Goal: Task Accomplishment & Management: Use online tool/utility

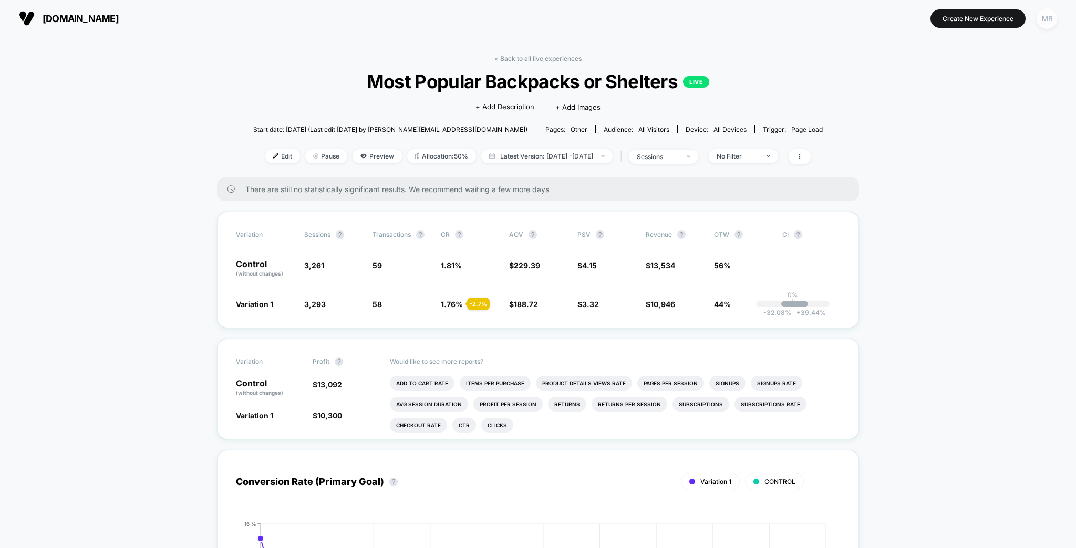
click at [1057, 20] on div "MR" at bounding box center [1046, 18] width 20 height 20
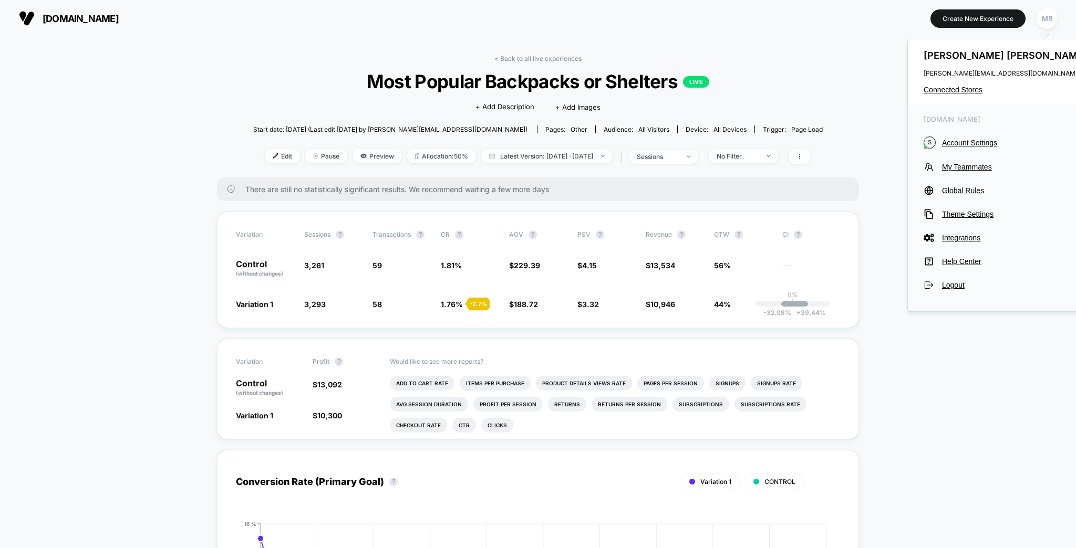
click at [959, 92] on div "[PERSON_NAME] [PERSON_NAME][EMAIL_ADDRESS][DOMAIN_NAME] Connected Stores" at bounding box center [1007, 71] width 198 height 65
click at [959, 88] on span "Connected Stores" at bounding box center [1007, 90] width 166 height 8
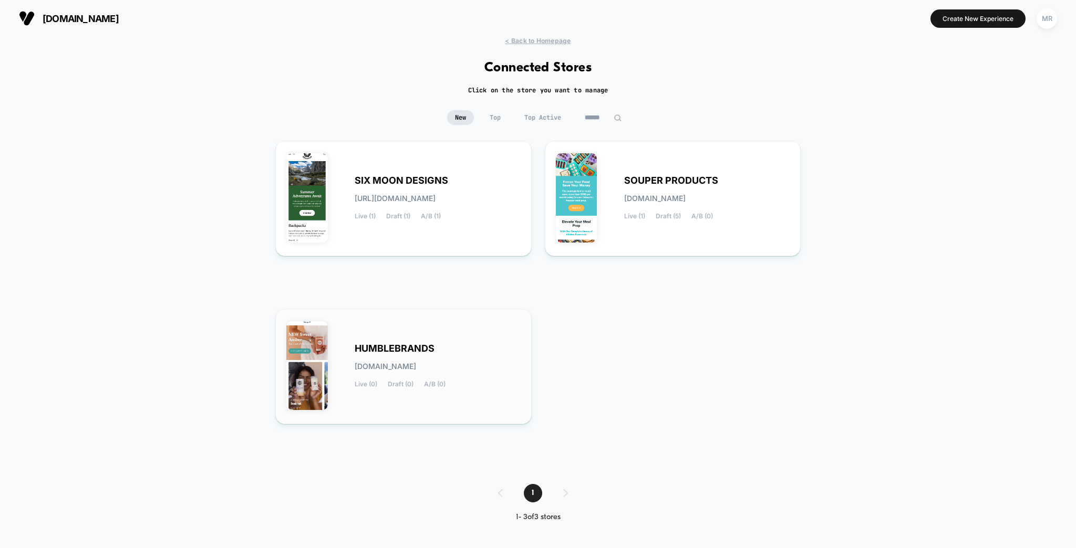
click at [400, 327] on div "HUMBLEBRANDS [DOMAIN_NAME] Live (0) Draft (0) A/B (0)" at bounding box center [403, 367] width 234 height 94
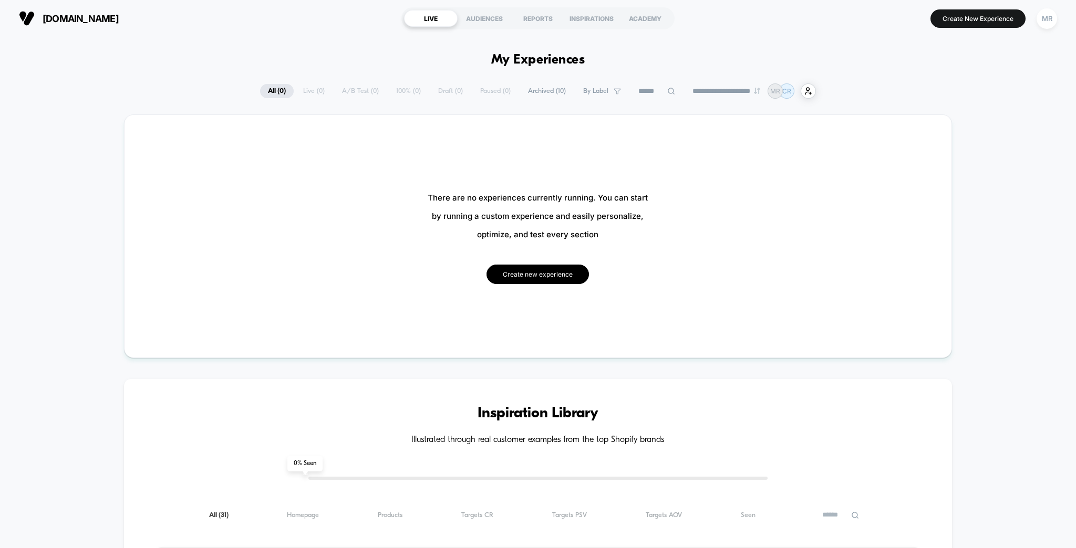
click at [541, 265] on button "Create new experience" at bounding box center [537, 274] width 102 height 19
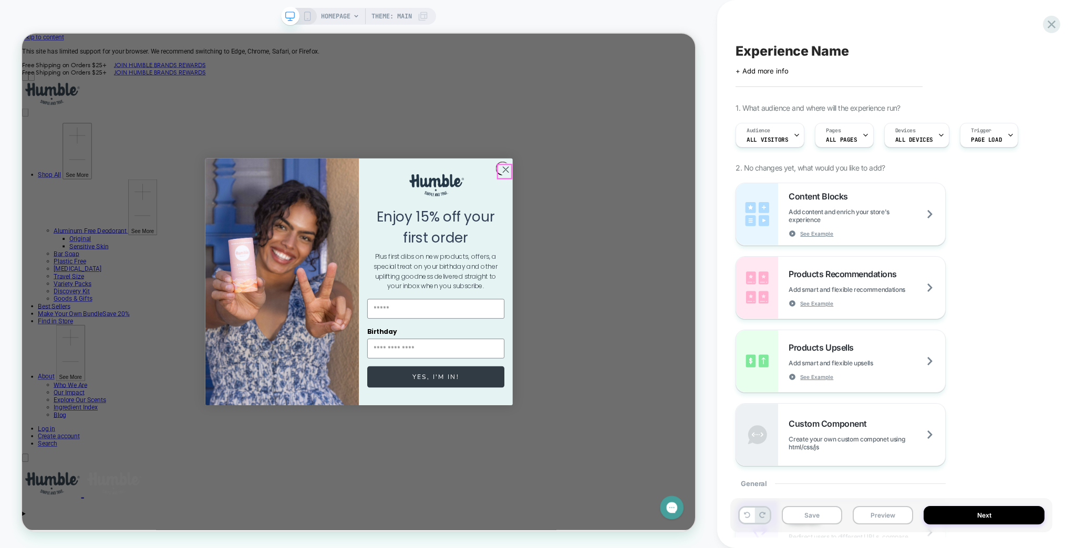
click at [666, 213] on circle "Close dialog" at bounding box center [666, 214] width 17 height 17
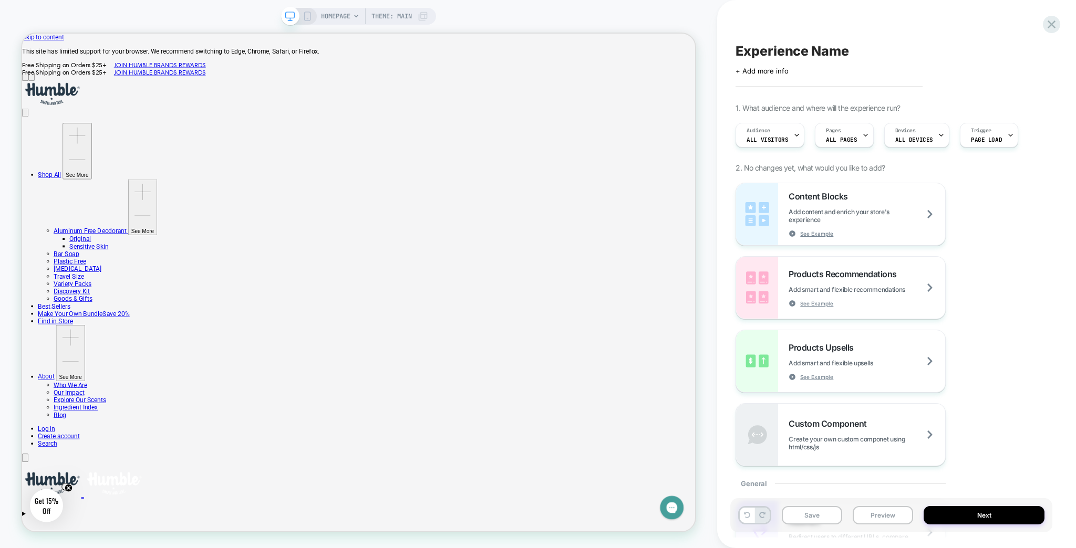
click at [338, 15] on span "HOMEPAGE" at bounding box center [335, 16] width 29 height 17
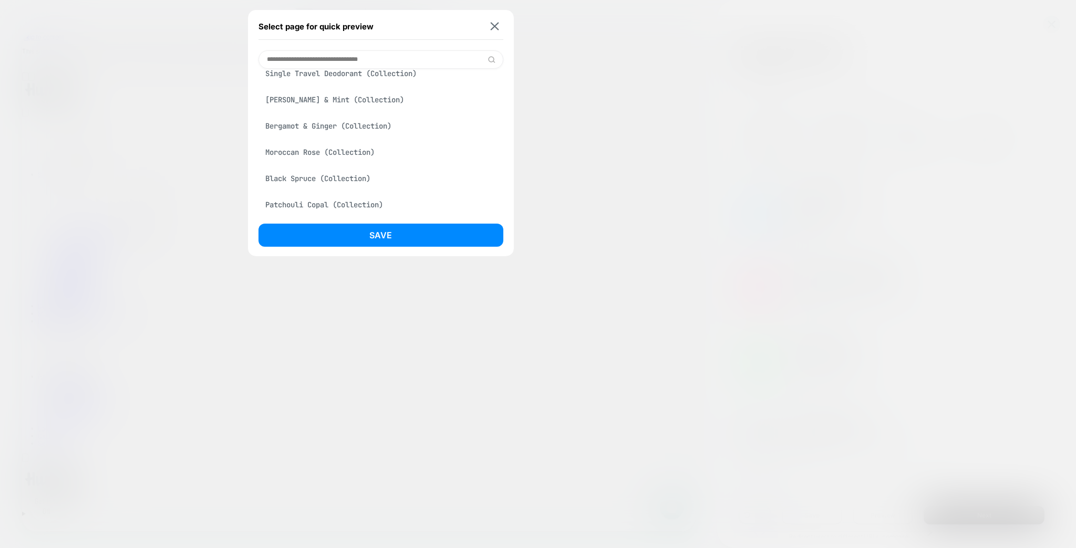
scroll to position [378, 0]
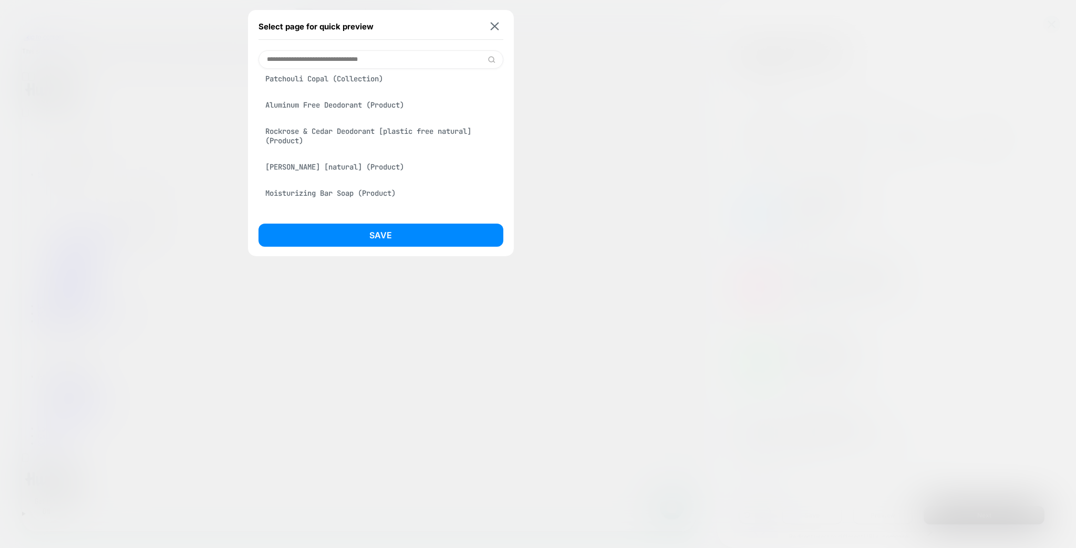
click at [342, 61] on input at bounding box center [380, 59] width 245 height 18
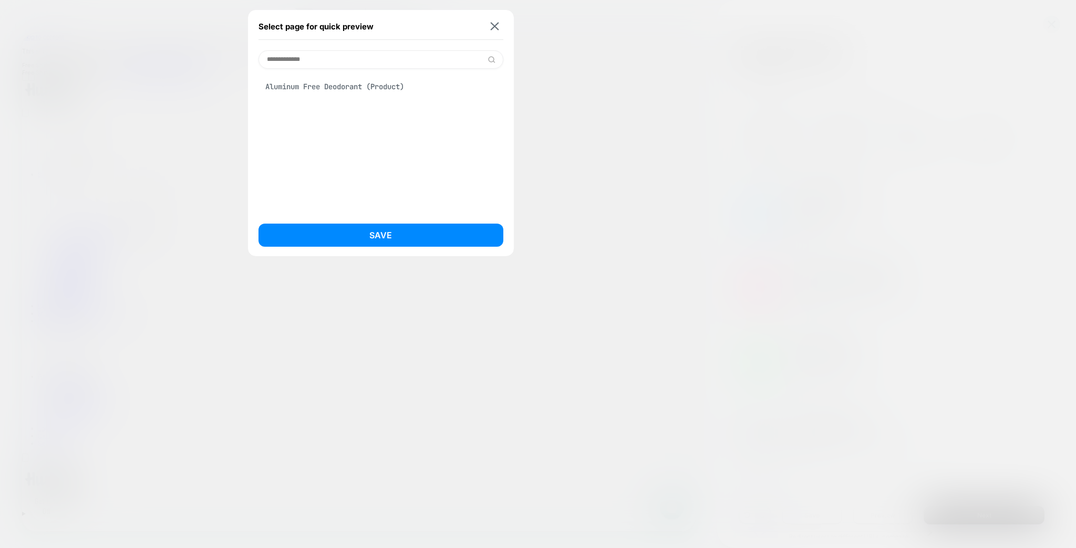
type input "**********"
click at [347, 79] on div "Aluminum Free Deodorant (Product)" at bounding box center [380, 87] width 245 height 20
click at [393, 231] on button "Save" at bounding box center [380, 235] width 245 height 23
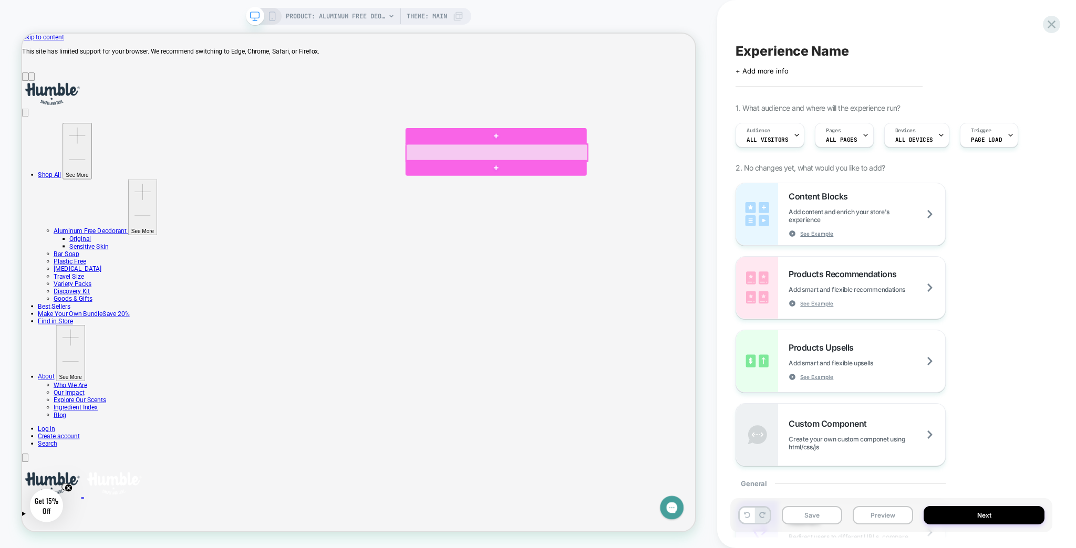
click at [666, 192] on div at bounding box center [655, 192] width 242 height 23
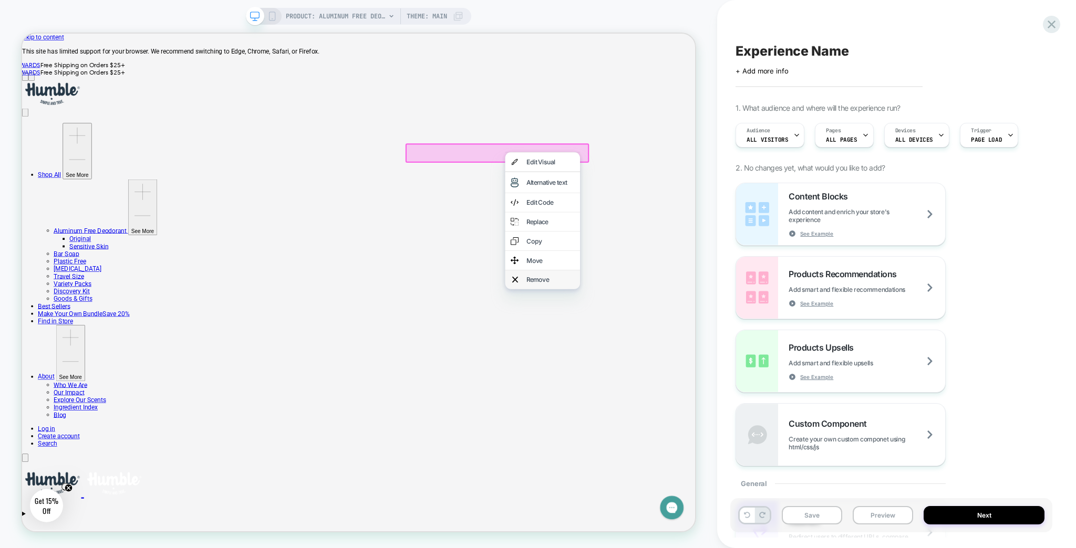
click at [707, 367] on div "Remove" at bounding box center [726, 362] width 64 height 11
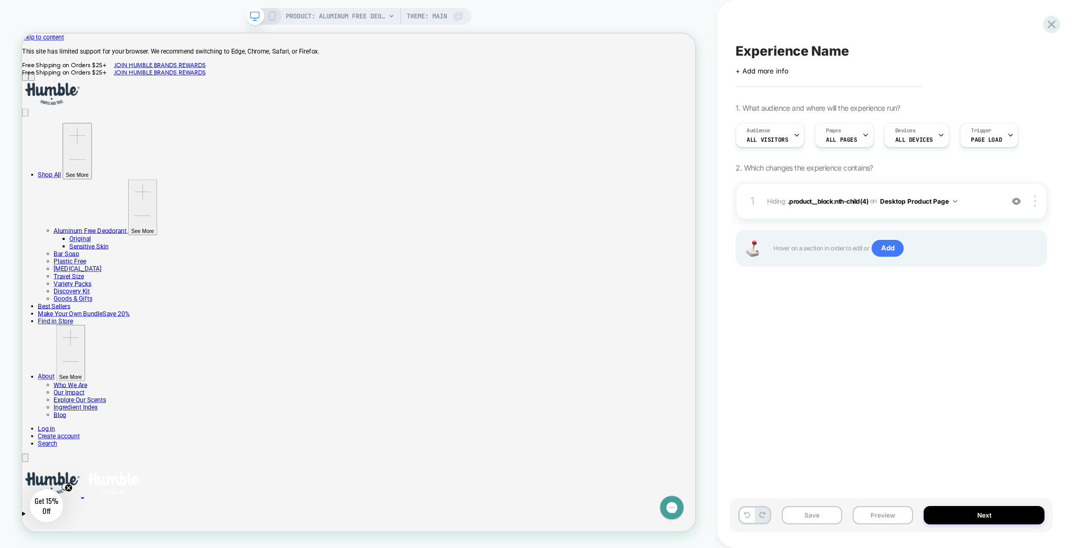
click at [277, 13] on icon at bounding box center [271, 16] width 9 height 9
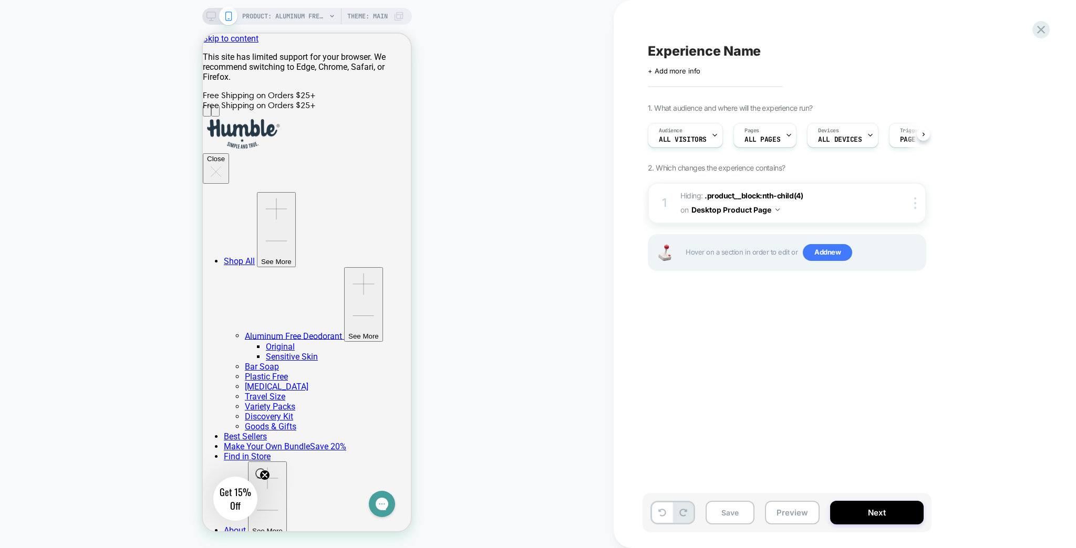
scroll to position [0, 1]
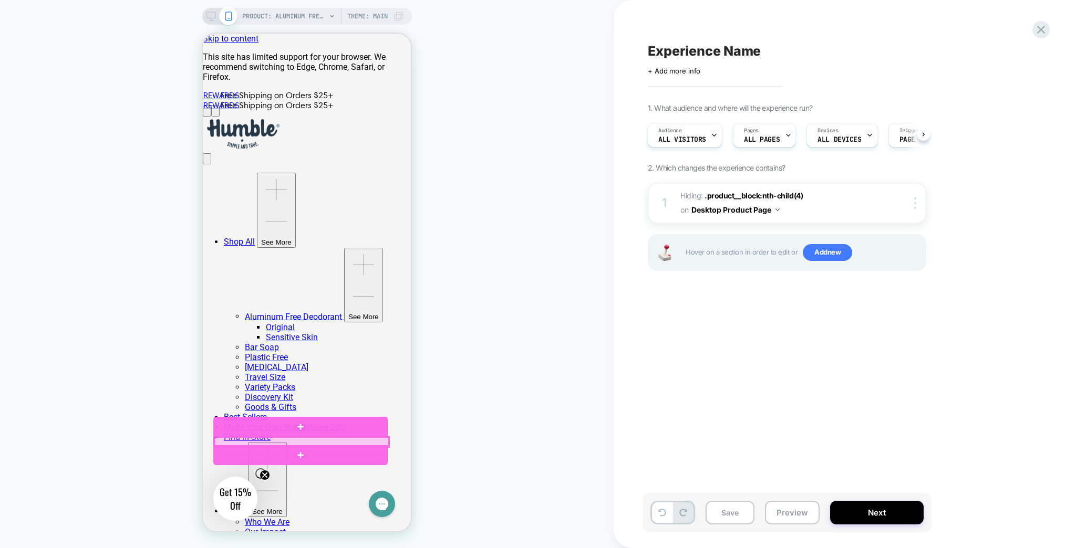
click at [272, 442] on div at bounding box center [301, 442] width 174 height 9
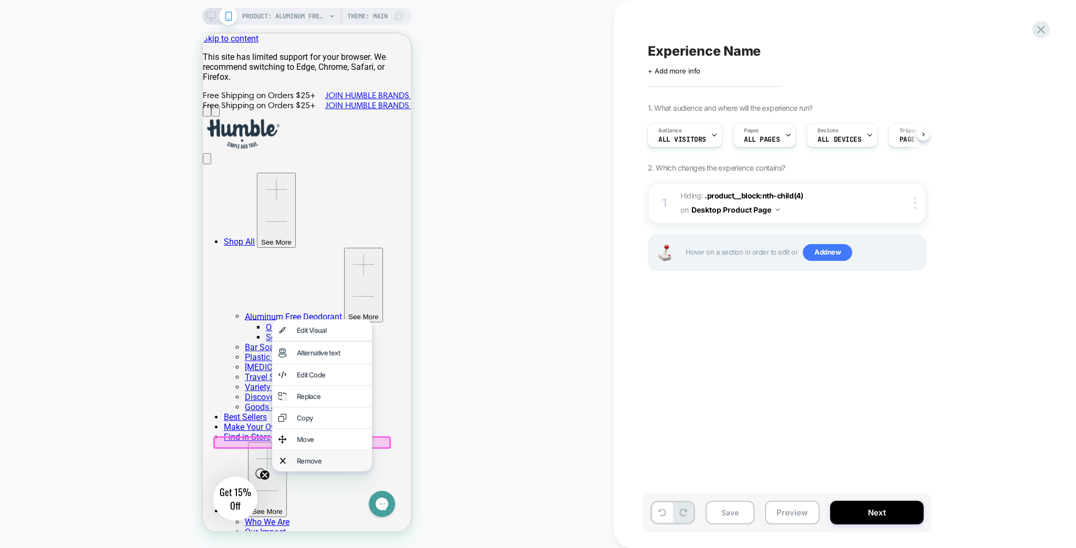
click at [317, 465] on div "Remove" at bounding box center [331, 461] width 69 height 8
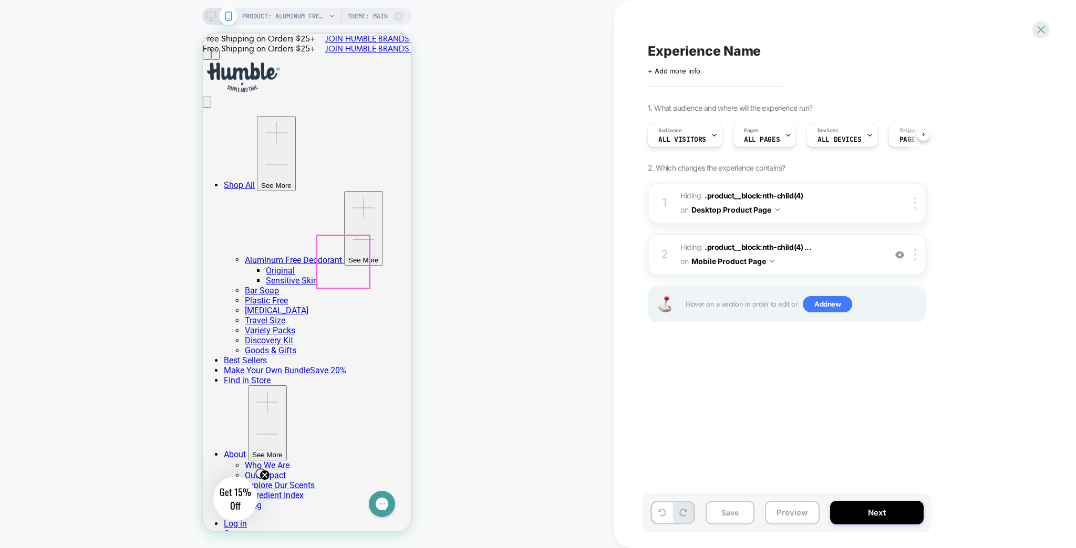
scroll to position [168, 0]
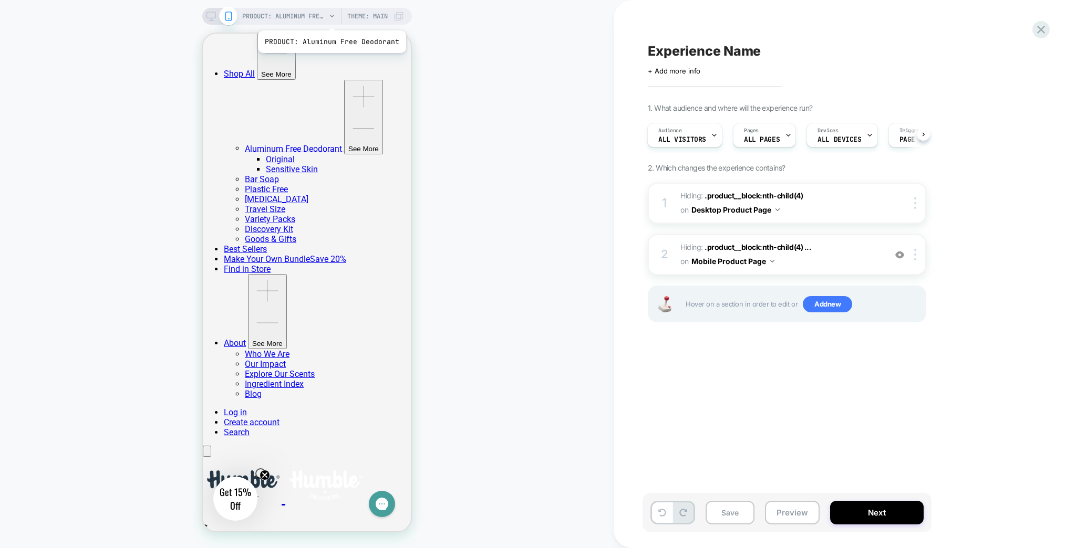
click at [326, 17] on span "PRODUCT: Aluminum Free Deodorant" at bounding box center [284, 16] width 84 height 17
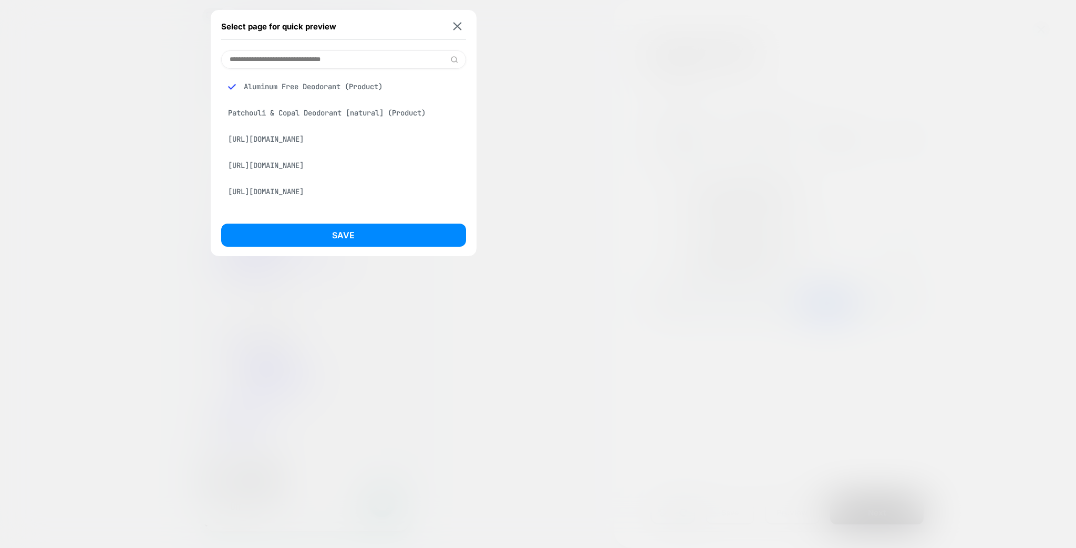
click at [295, 58] on input at bounding box center [343, 59] width 245 height 18
type input "***"
click at [303, 134] on div "Hydrating [MEDICAL_DATA] (Product)" at bounding box center [343, 139] width 245 height 20
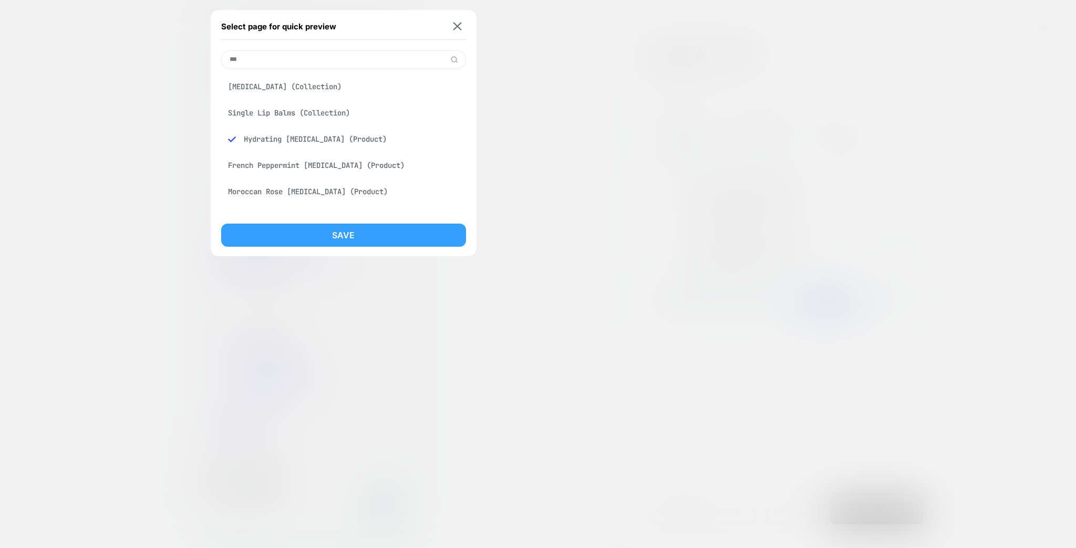
click at [327, 233] on button "Save" at bounding box center [343, 235] width 245 height 23
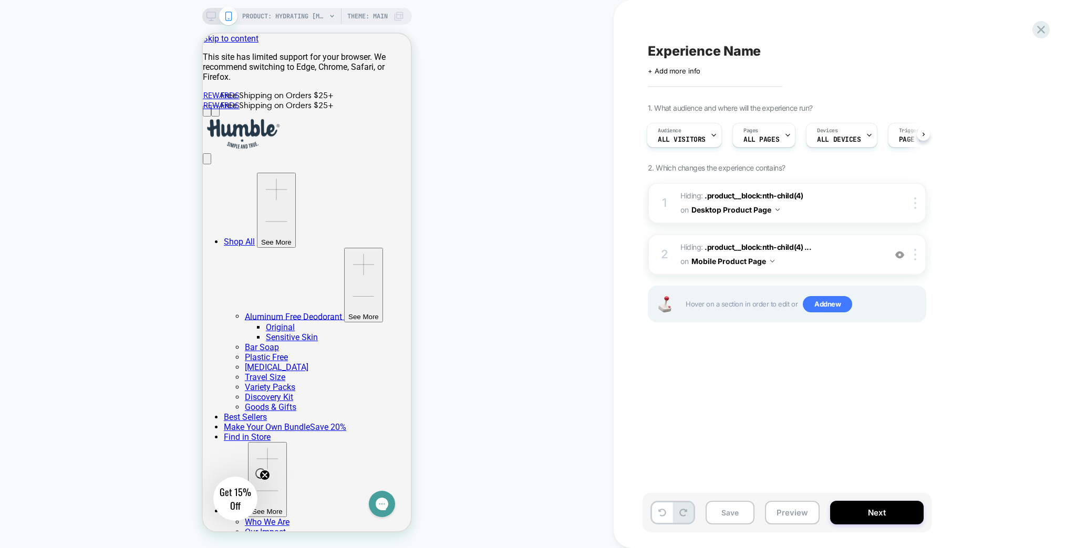
scroll to position [0, 0]
click at [324, 15] on span "PRODUCT: Hydrating [MEDICAL_DATA]" at bounding box center [284, 16] width 84 height 17
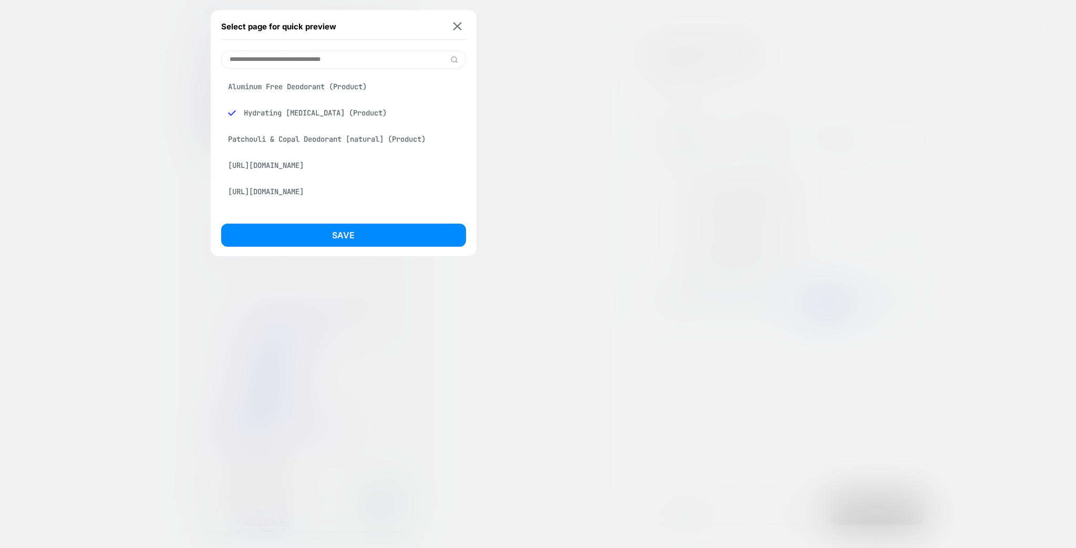
click at [313, 63] on input at bounding box center [343, 59] width 245 height 18
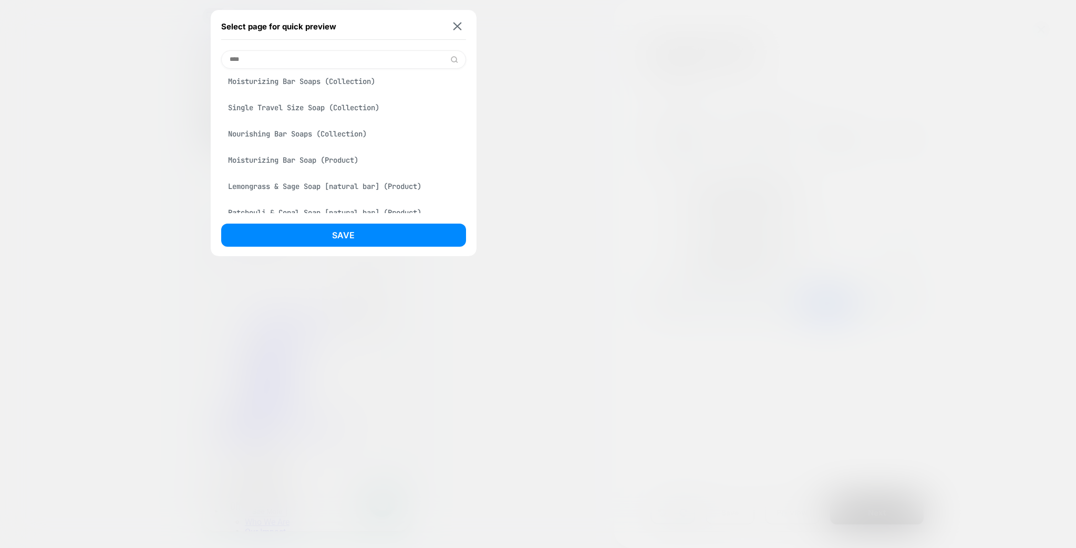
type input "****"
click at [320, 150] on div "Moisturizing Bar Soap (Product)" at bounding box center [343, 160] width 245 height 20
click at [347, 238] on button "Save" at bounding box center [343, 235] width 245 height 23
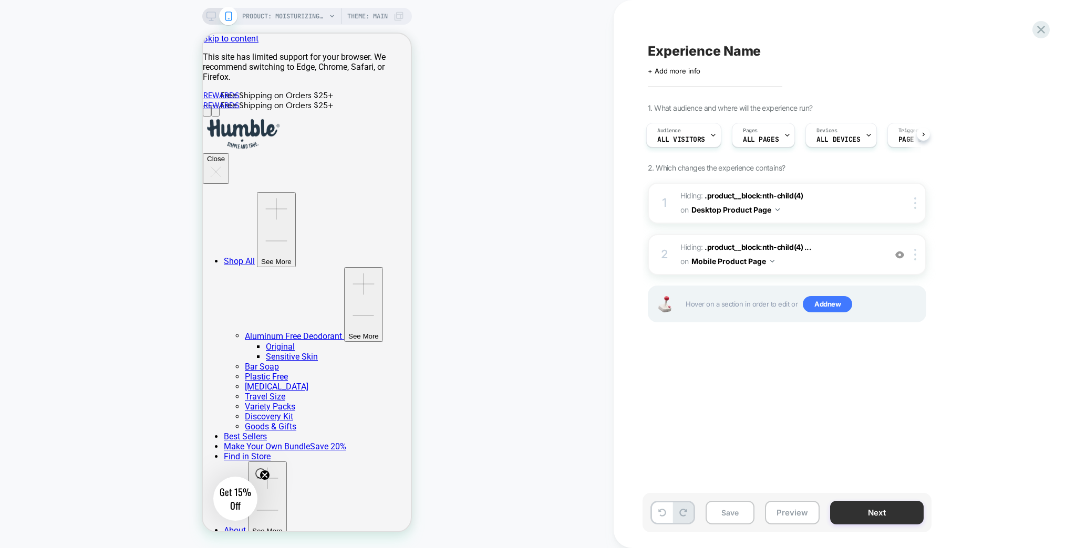
scroll to position [0, 0]
click at [876, 511] on button "Next" at bounding box center [877, 513] width 94 height 24
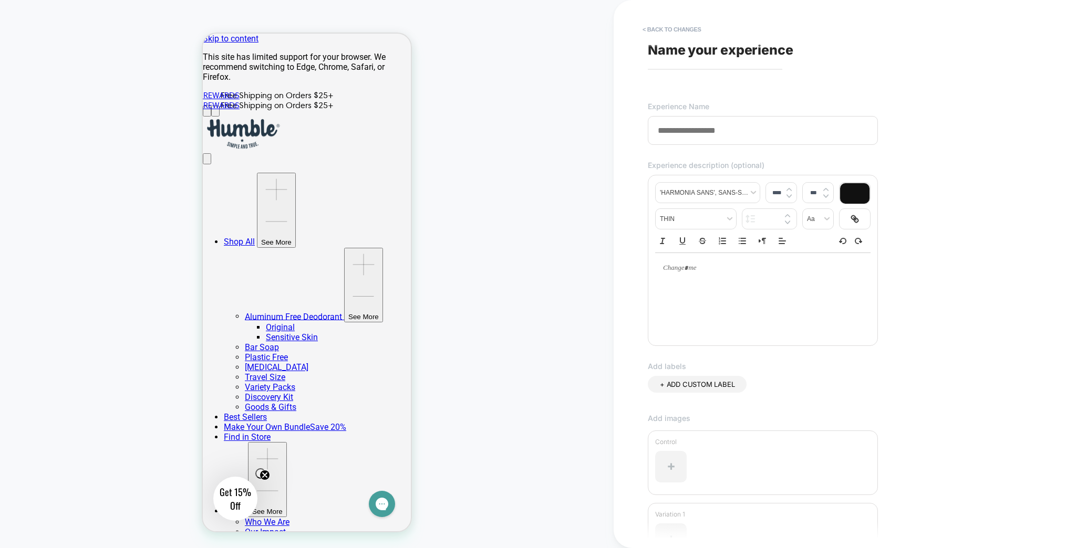
click at [726, 122] on input at bounding box center [763, 130] width 230 height 29
click at [704, 50] on span "Name your experience" at bounding box center [721, 50] width 146 height 16
click at [705, 118] on input at bounding box center [763, 130] width 230 height 29
click at [698, 29] on button "< Back to changes" at bounding box center [671, 29] width 69 height 17
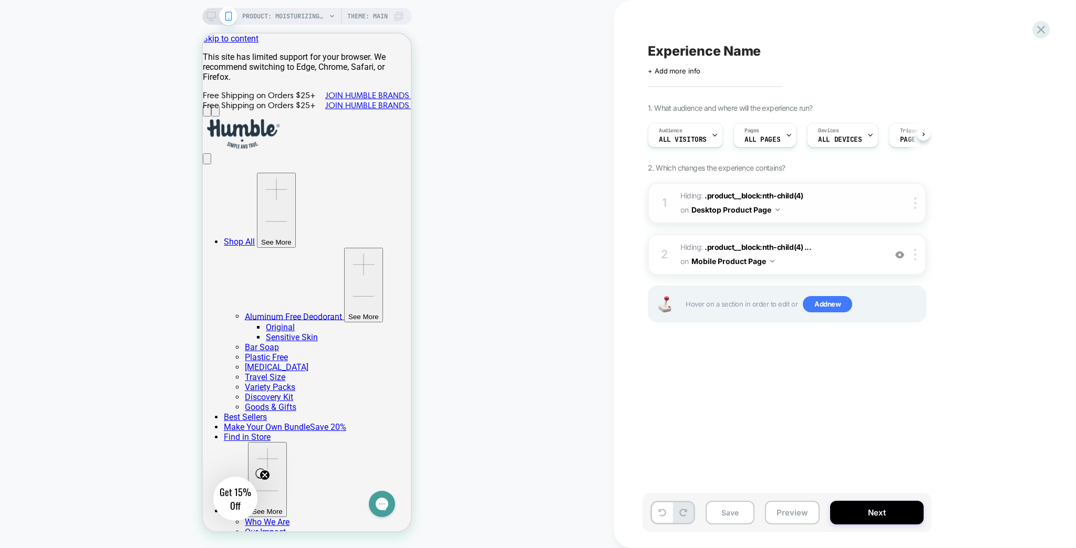
scroll to position [0, 1]
click at [731, 43] on span "Experience Name" at bounding box center [704, 51] width 113 height 16
type textarea "*"
type textarea "**********"
click at [811, 45] on icon at bounding box center [804, 50] width 13 height 13
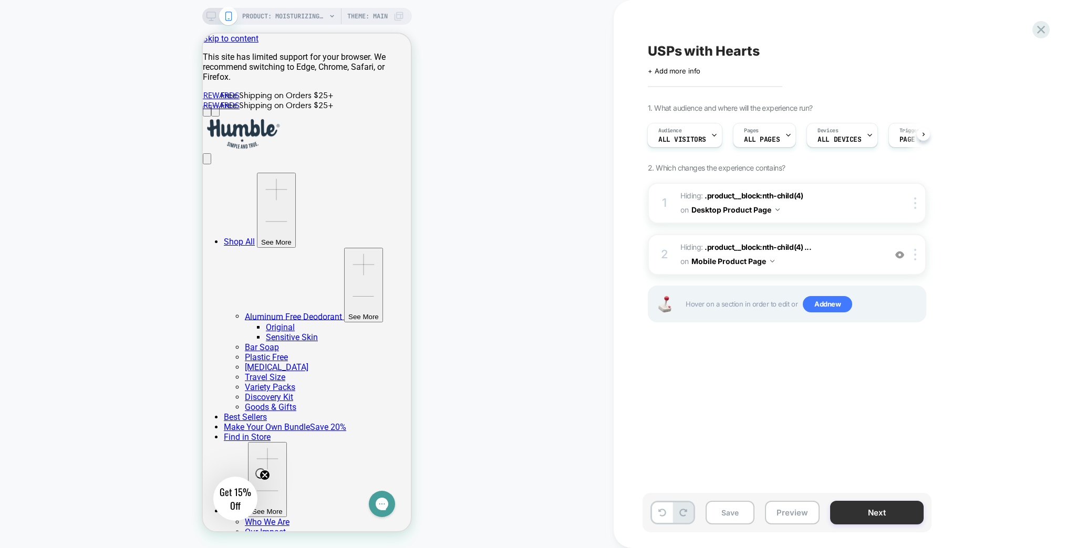
click at [876, 513] on button "Next" at bounding box center [877, 513] width 94 height 24
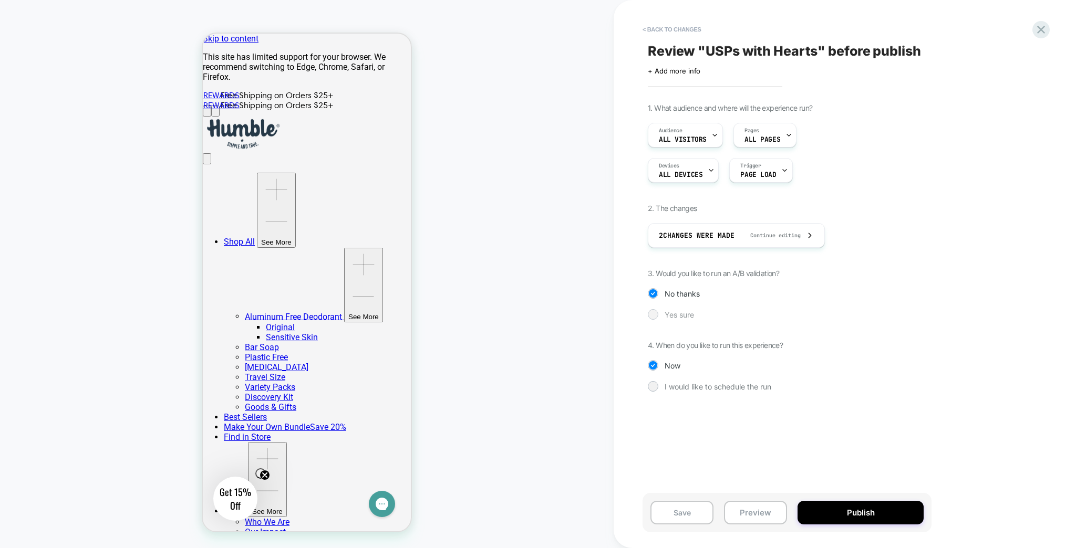
click at [690, 309] on div "Yes sure" at bounding box center [787, 314] width 278 height 11
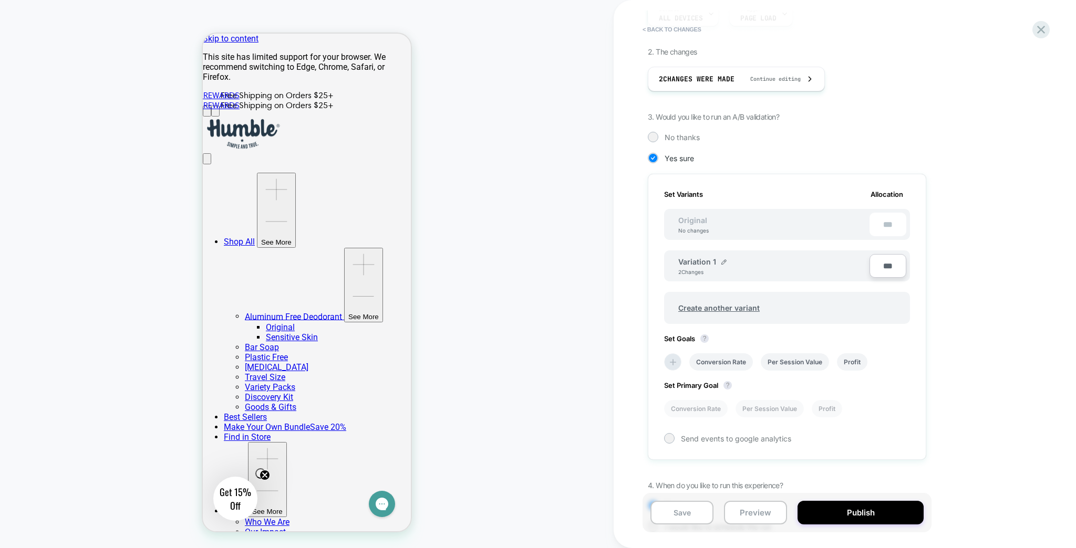
scroll to position [161, 0]
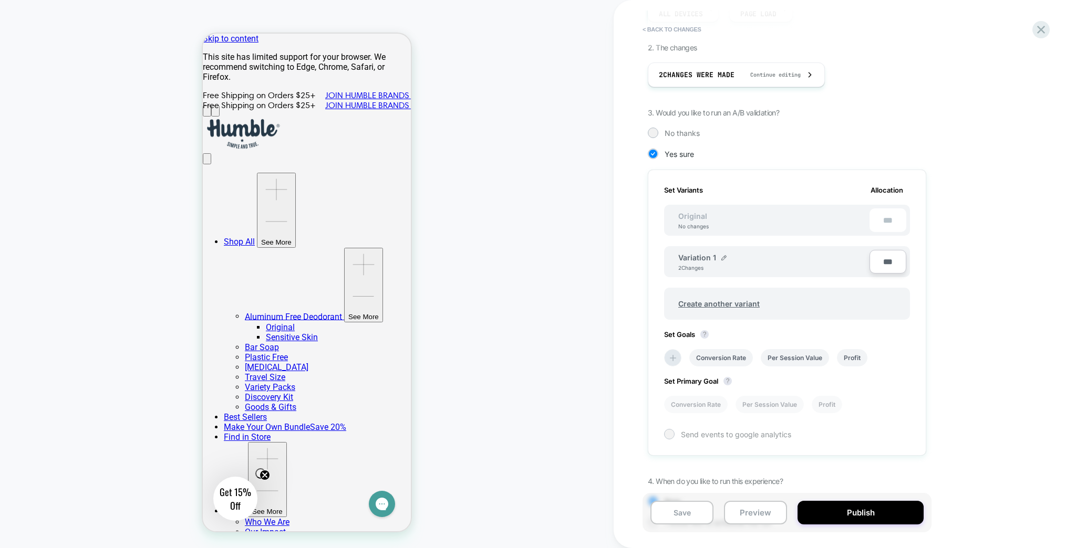
click at [769, 430] on span "Send events to google analytics" at bounding box center [736, 434] width 110 height 9
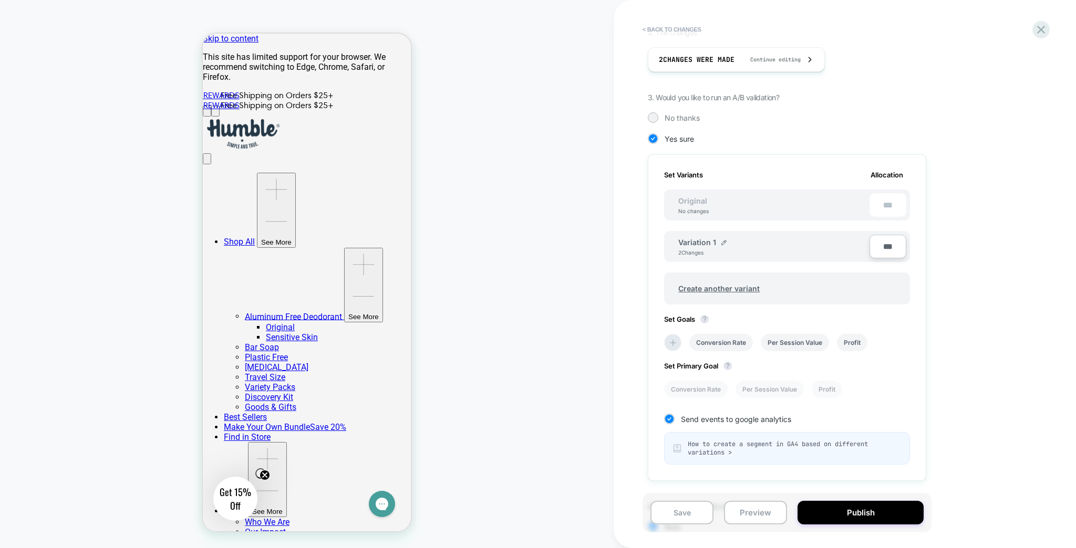
scroll to position [0, 0]
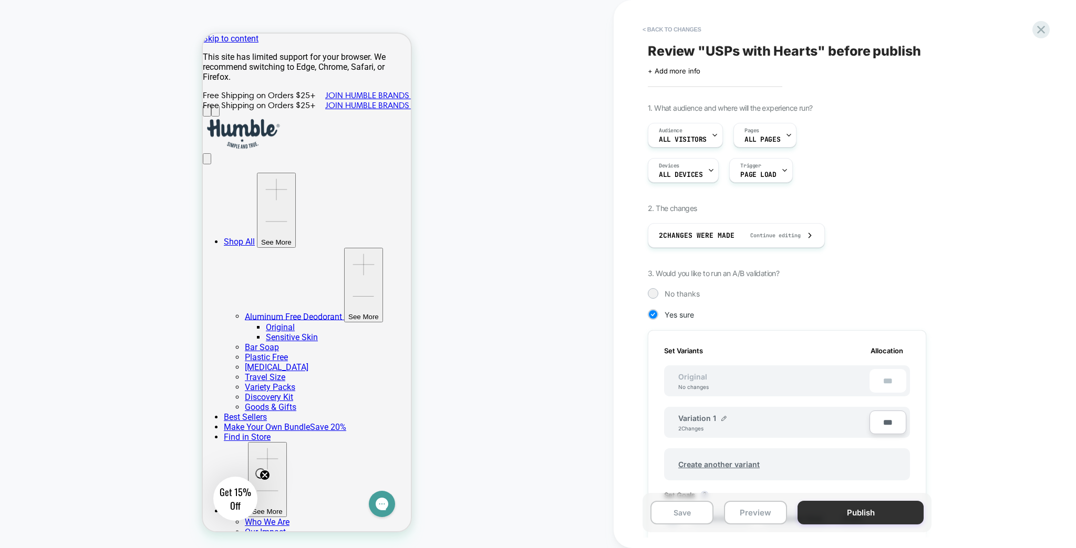
click at [886, 517] on button "Publish" at bounding box center [860, 513] width 126 height 24
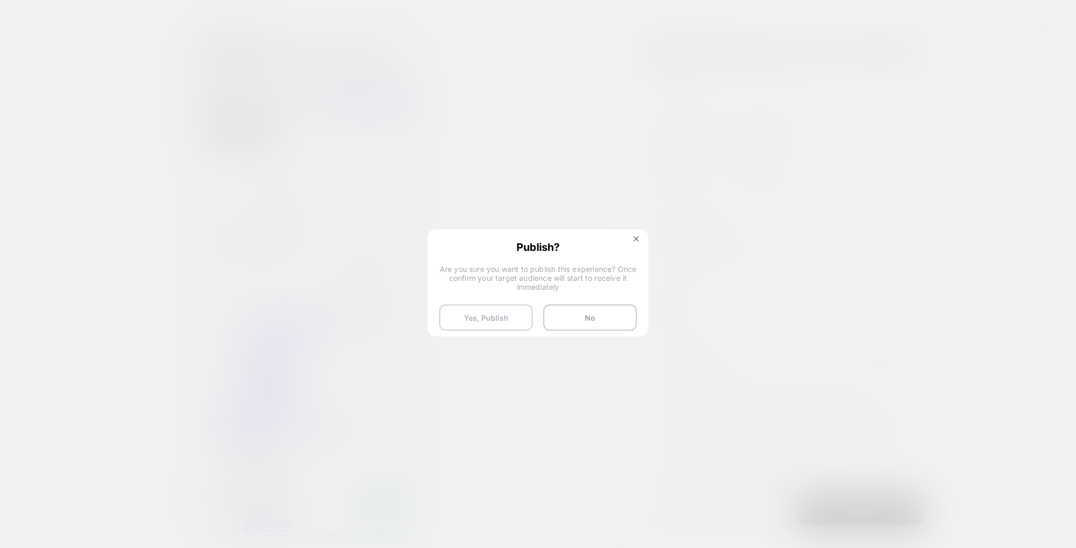
click at [508, 313] on button "Yes, Publish" at bounding box center [486, 318] width 94 height 26
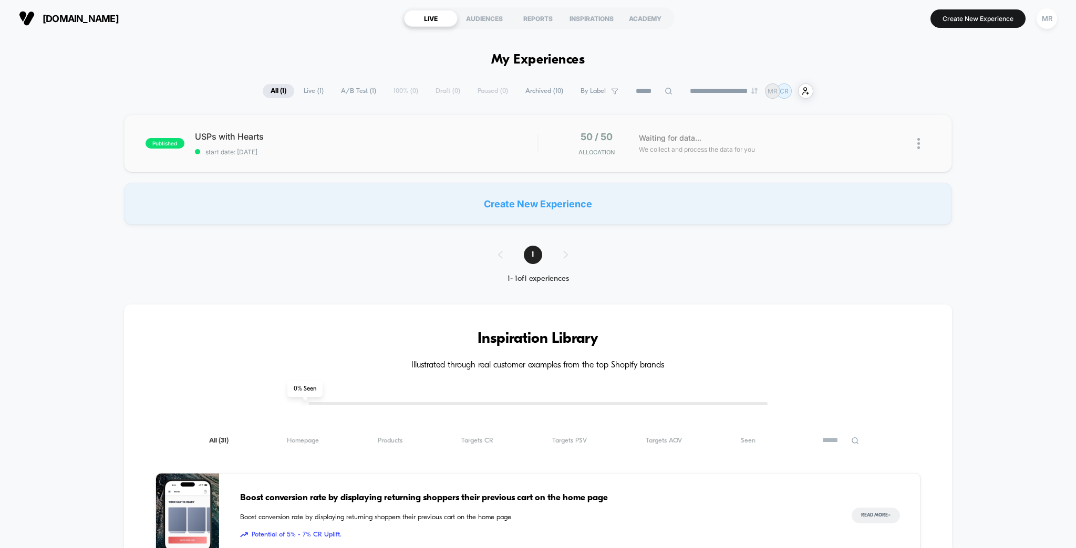
click at [240, 124] on div "published USPs with Hearts start date: [DATE] 50 / 50 Allocation Waiting for da…" at bounding box center [538, 144] width 828 height 58
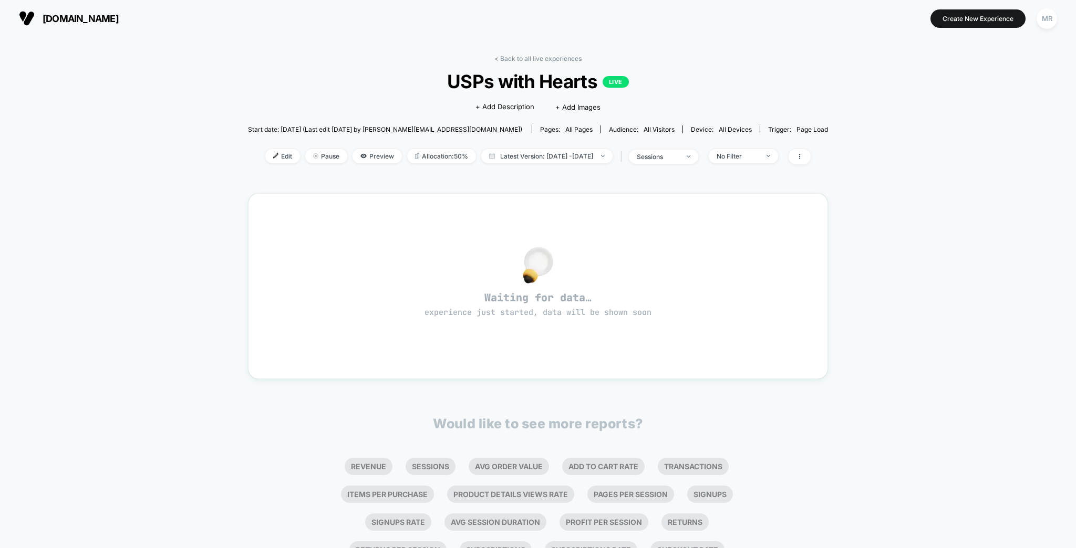
click at [113, 21] on span "[DOMAIN_NAME]" at bounding box center [81, 18] width 76 height 11
